Goal: Information Seeking & Learning: Learn about a topic

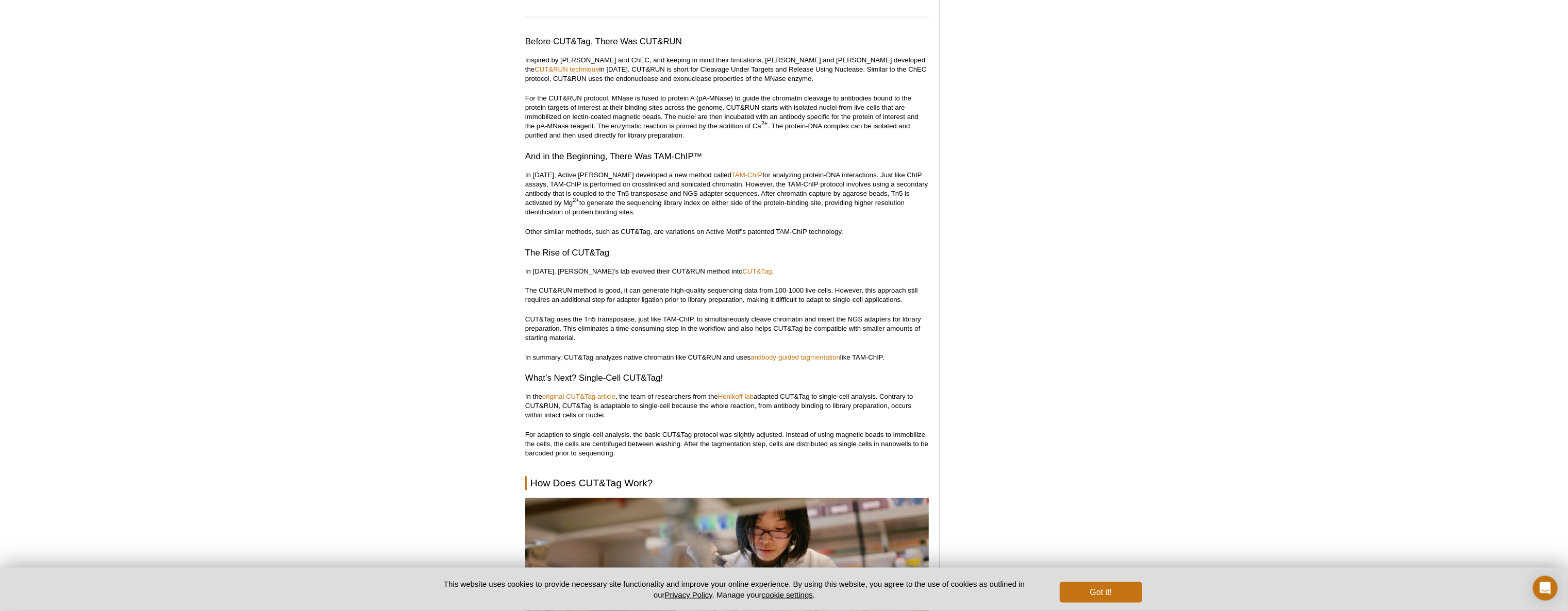
scroll to position [1525, 0]
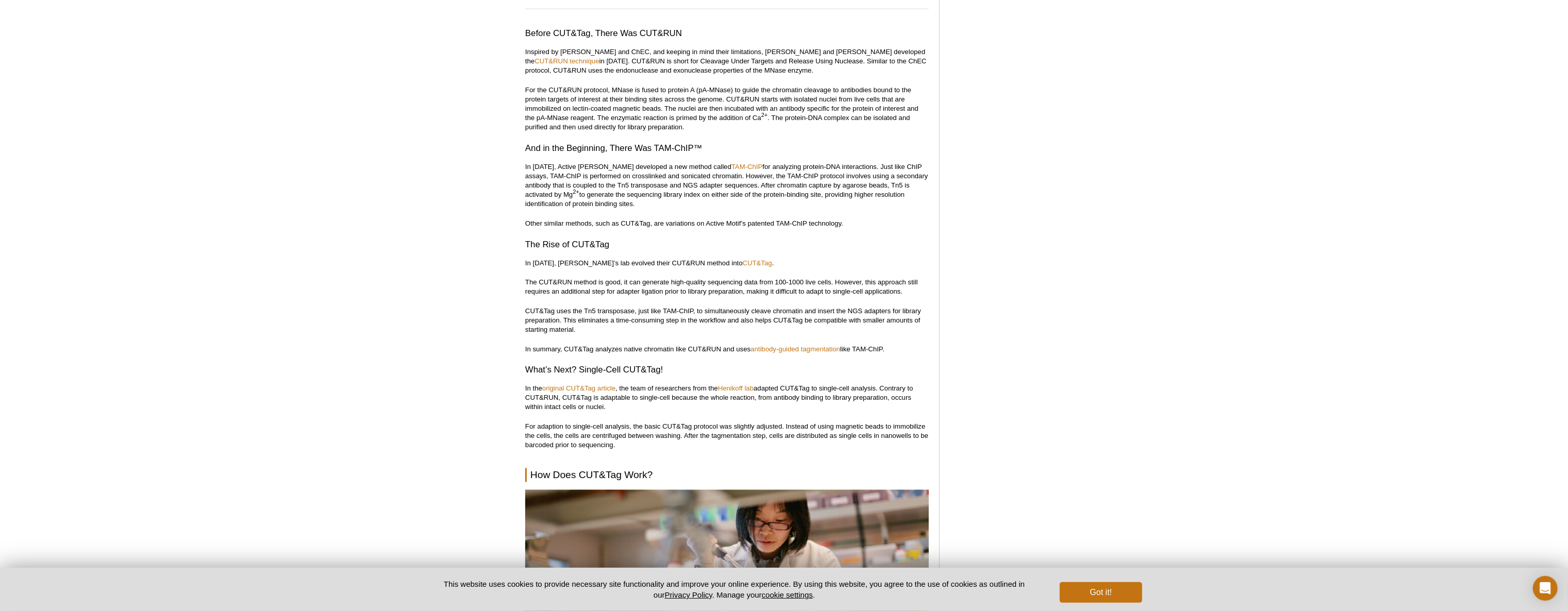
click at [590, 310] on p "CUT&Tag uses the Tn5 transposase, just like TAM-ChIP, to simultaneously cleave …" at bounding box center [727, 321] width 404 height 28
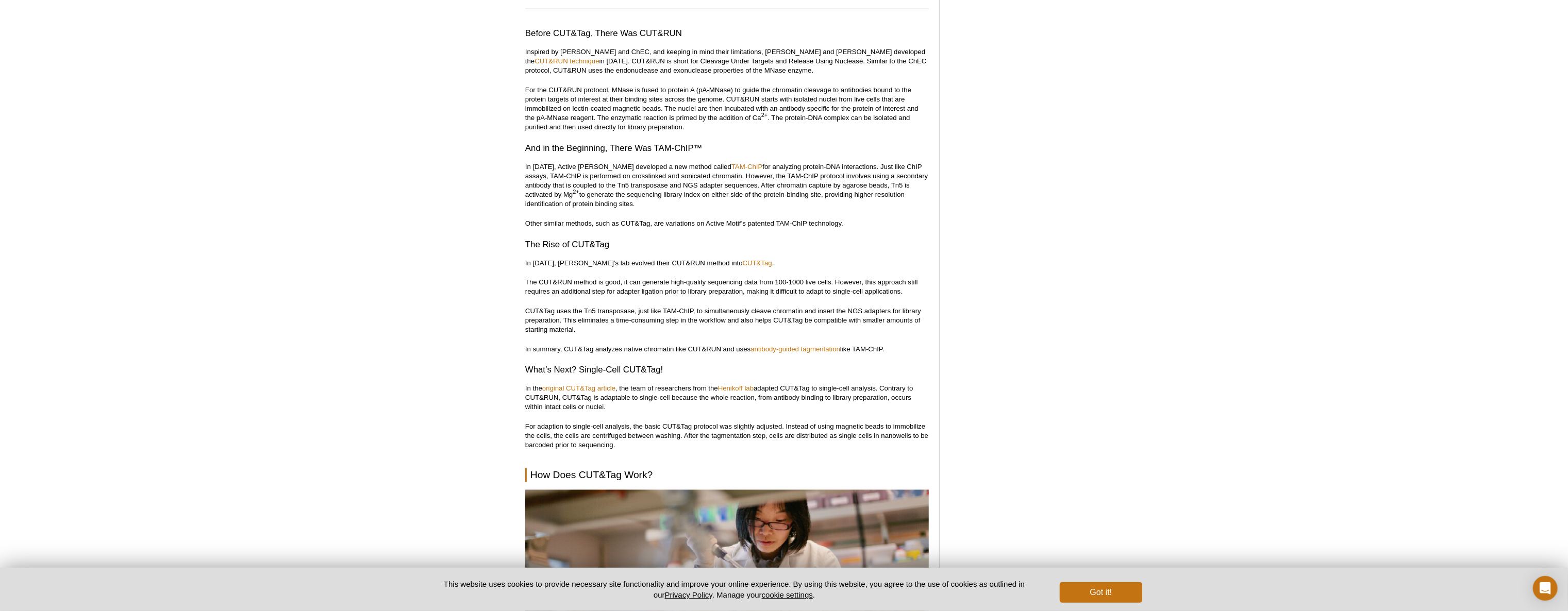
click at [589, 310] on p "CUT&Tag uses the Tn5 transposase, just like TAM-ChIP, to simultaneously cleave …" at bounding box center [727, 321] width 404 height 28
drag, startPoint x: 589, startPoint y: 310, endPoint x: 626, endPoint y: 310, distance: 37.0
click at [626, 310] on p "CUT&Tag uses the Tn5 transposase, just like TAM-ChIP, to simultaneously cleave …" at bounding box center [727, 321] width 404 height 28
click at [786, 347] on link "antibody-guided tagmentation" at bounding box center [795, 349] width 90 height 8
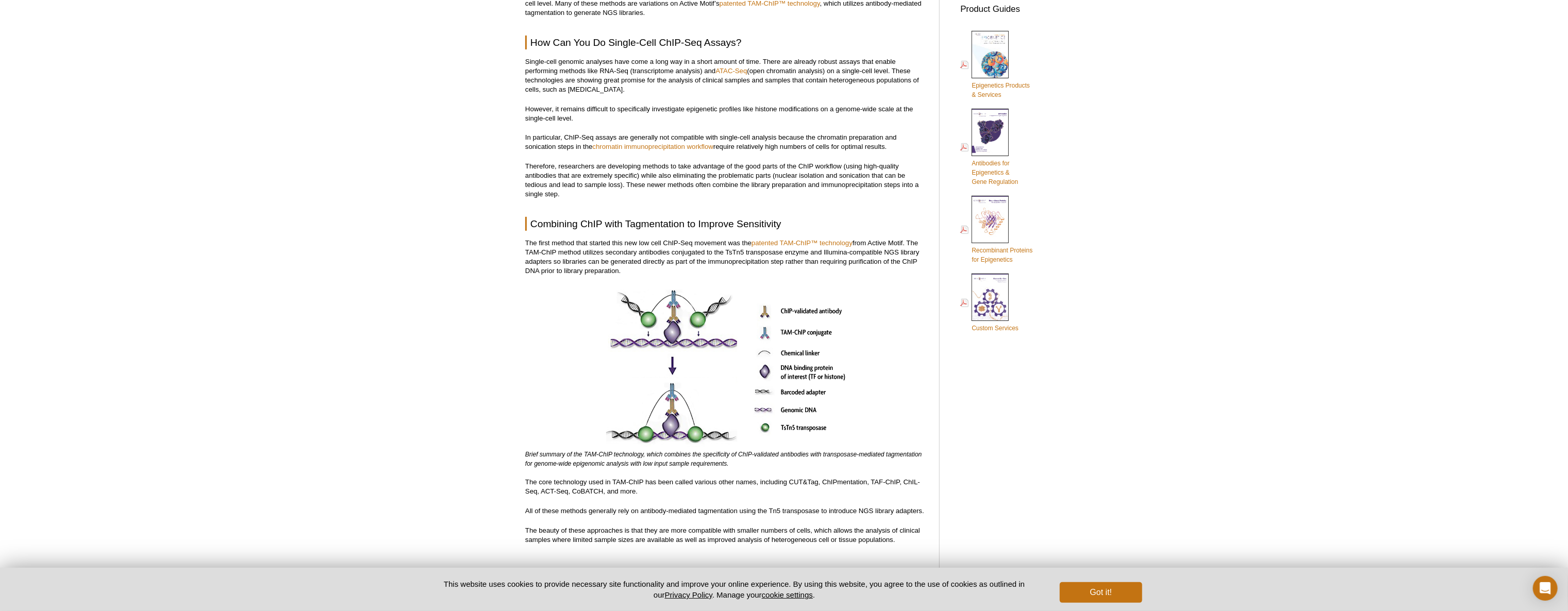
scroll to position [377, 0]
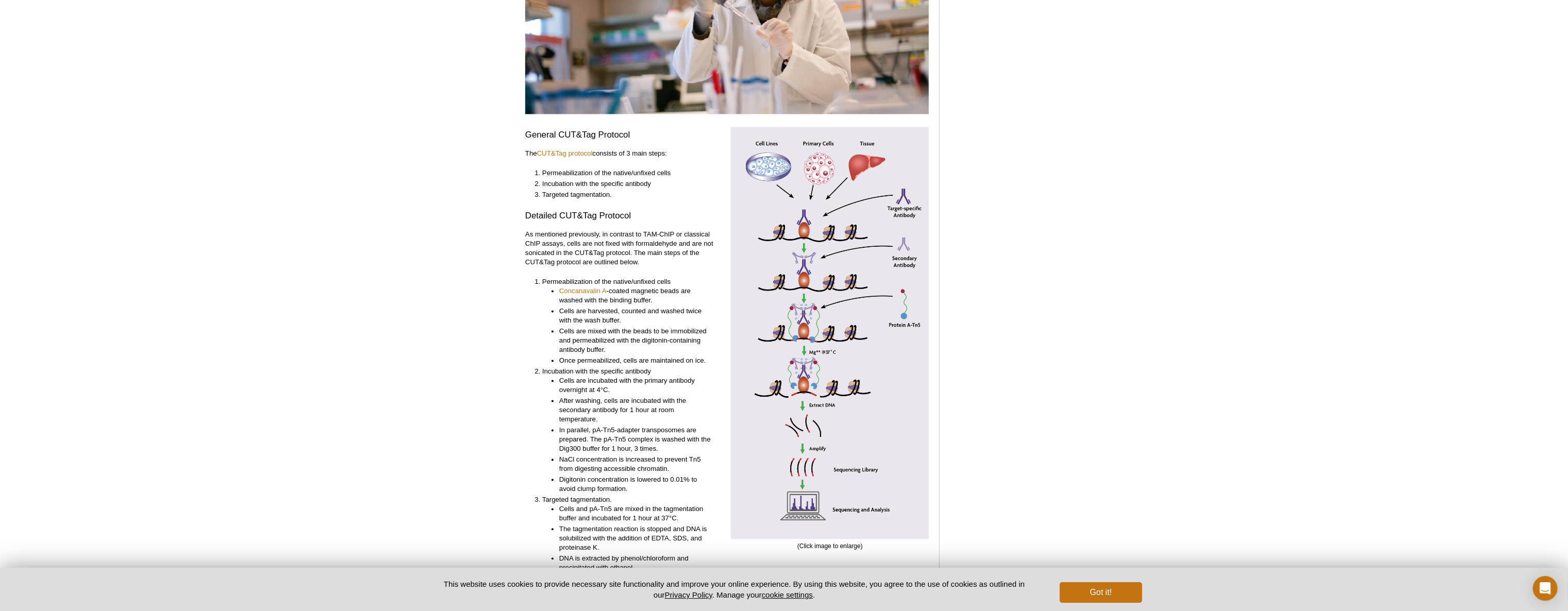
scroll to position [1876, 0]
